Goal: Navigation & Orientation: Find specific page/section

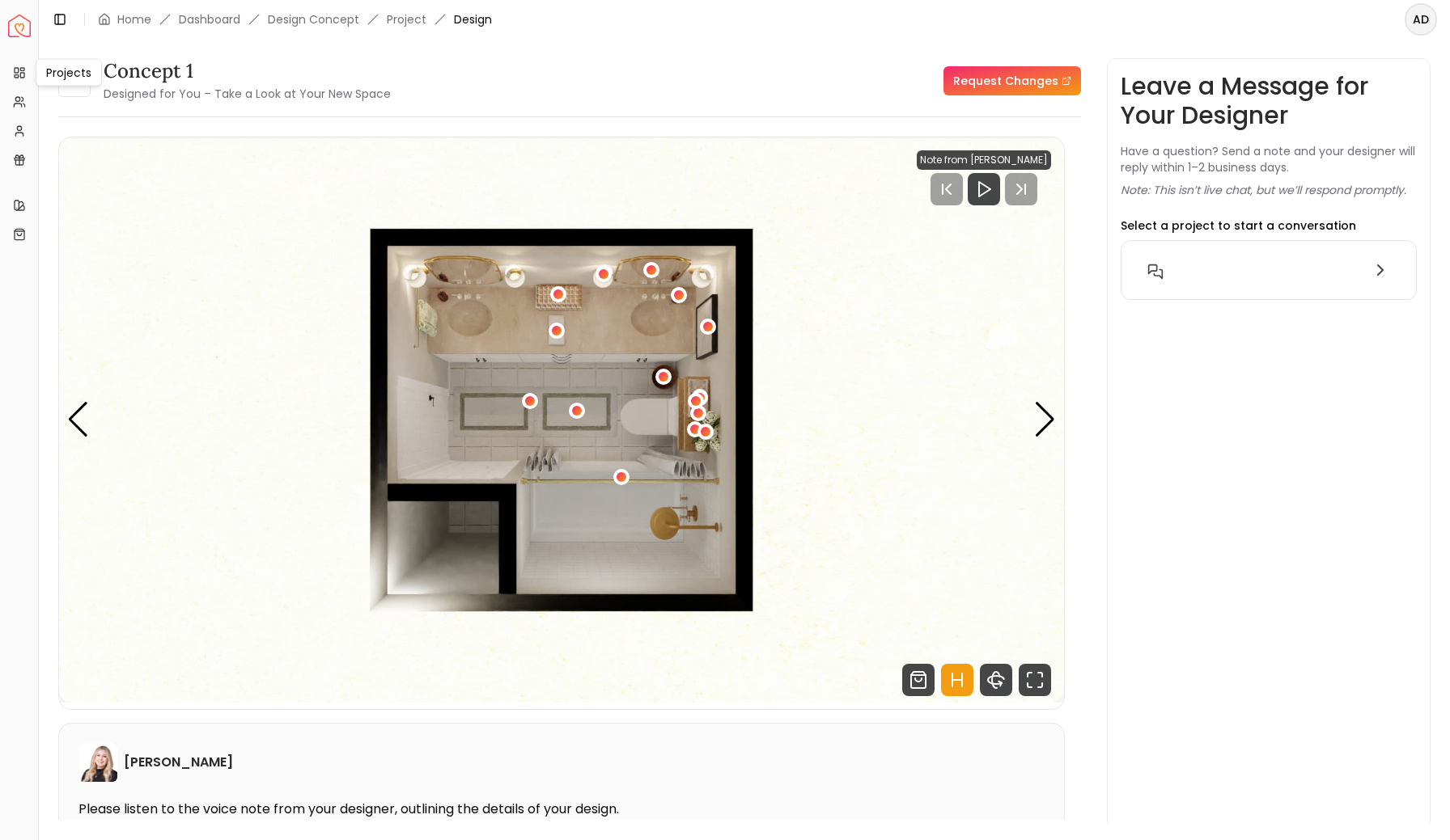
click at [53, 71] on div "Projects Projects" at bounding box center [69, 73] width 66 height 27
click at [18, 75] on rect at bounding box center [17, 76] width 4 height 2
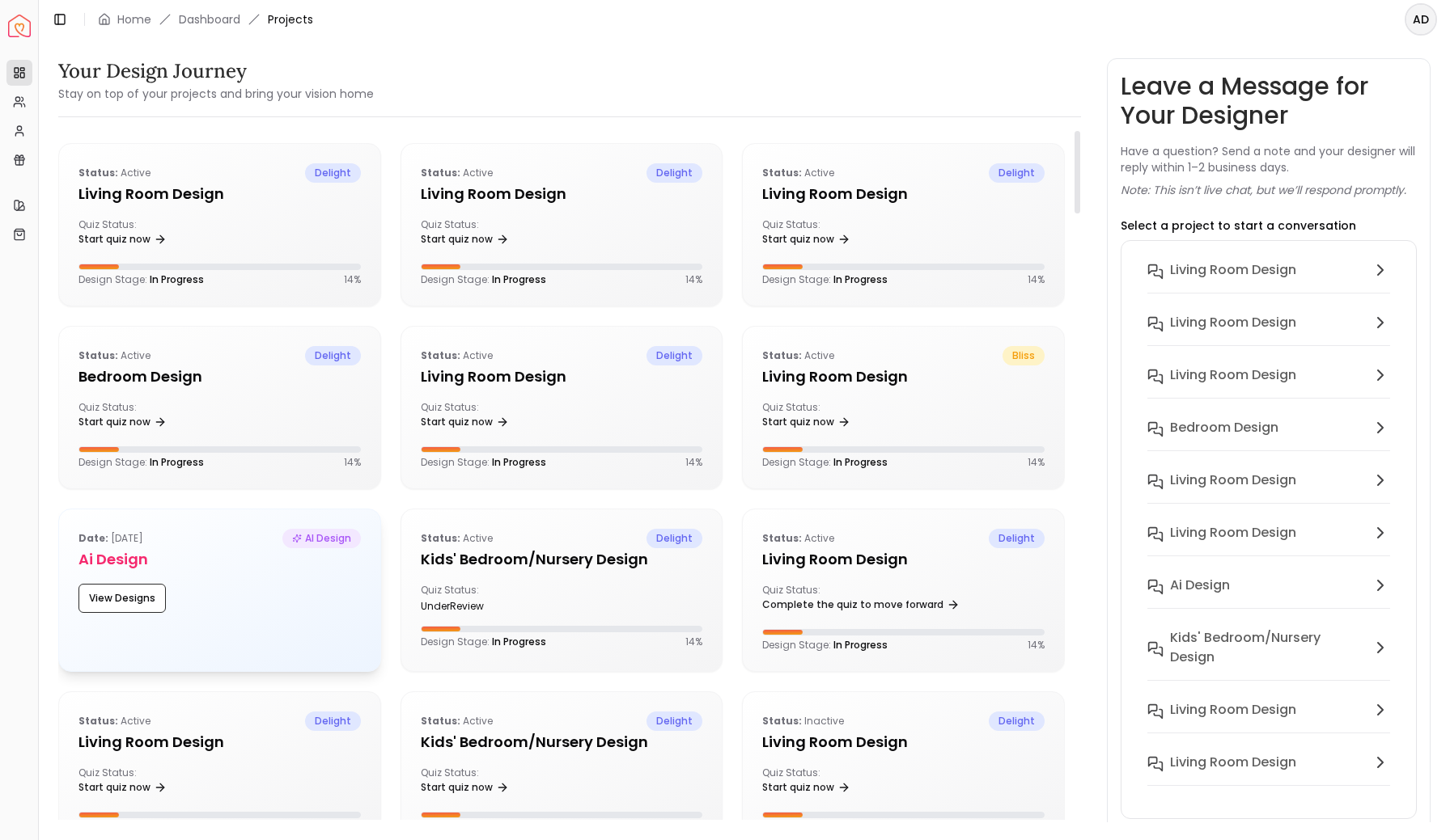
click at [301, 572] on div "Date: [DATE] AI Design Ai Design View Designs" at bounding box center [220, 571] width 321 height 122
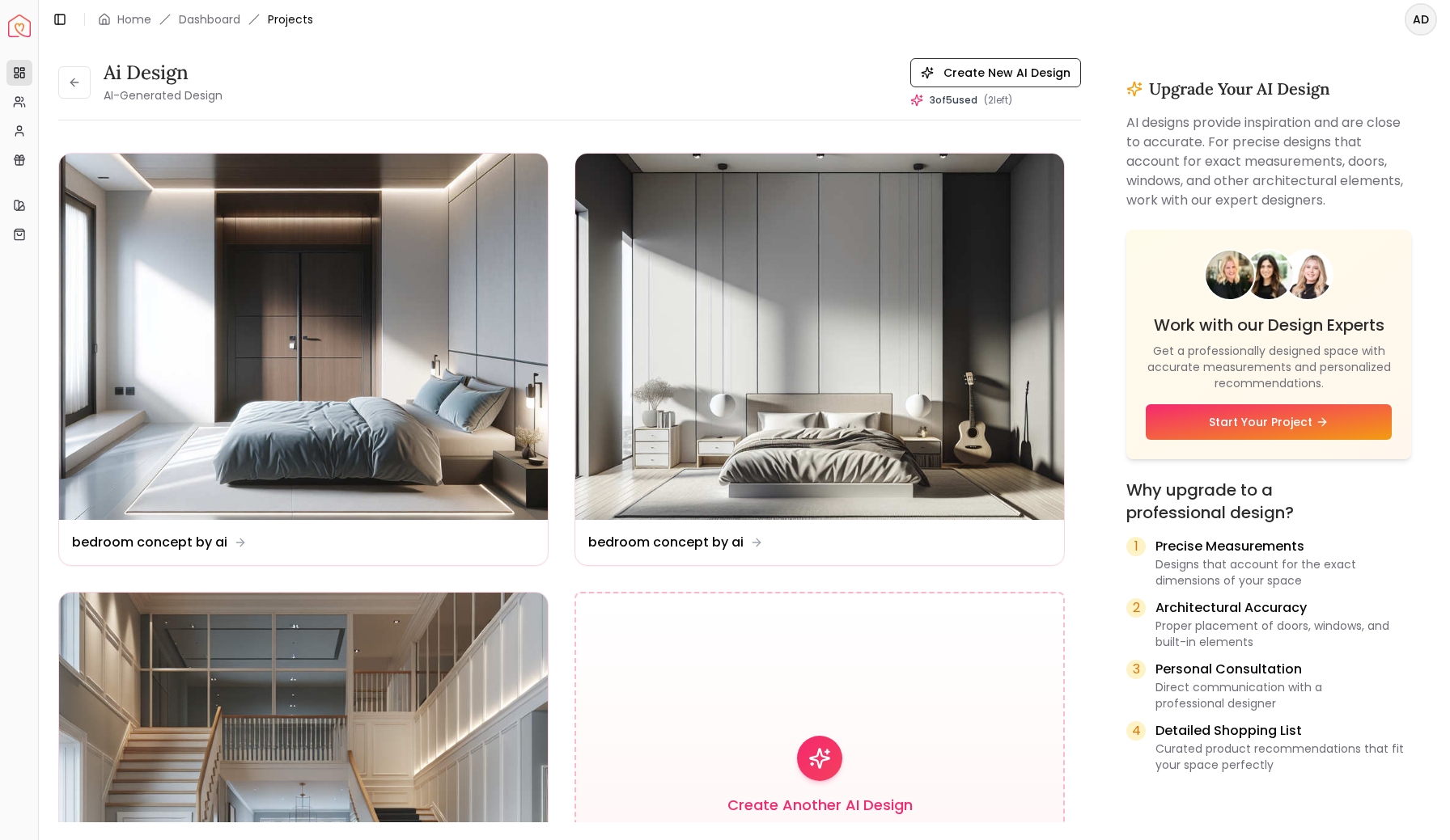
click at [575, 26] on header "Toggle Sidebar Home Dashboard Projects AD" at bounding box center [744, 19] width 1411 height 39
